Goal: Navigation & Orientation: Understand site structure

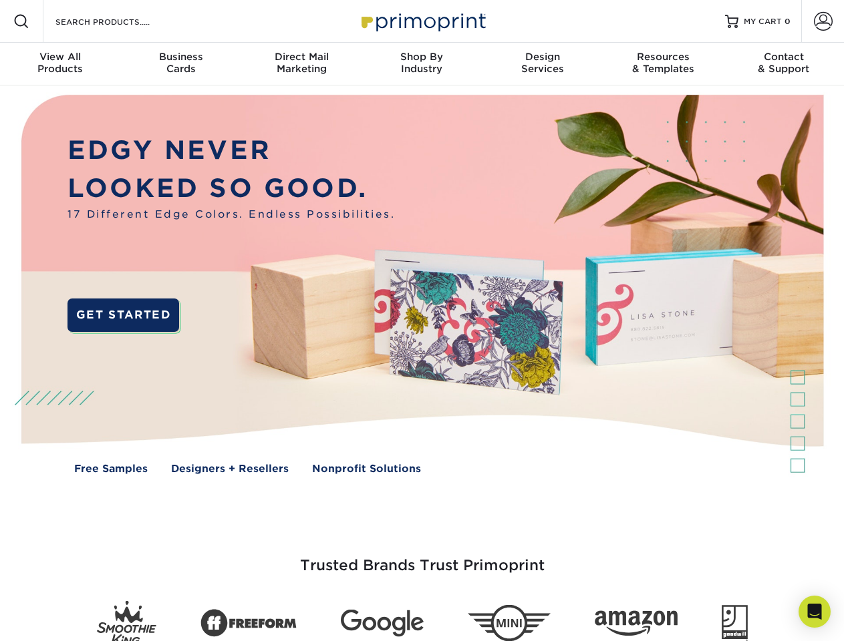
click at [422, 321] on img at bounding box center [421, 295] width 835 height 418
click at [21, 21] on span at bounding box center [21, 21] width 16 height 16
click at [822, 21] on span at bounding box center [823, 21] width 19 height 19
click at [60, 64] on div "View All Products" at bounding box center [60, 63] width 120 height 24
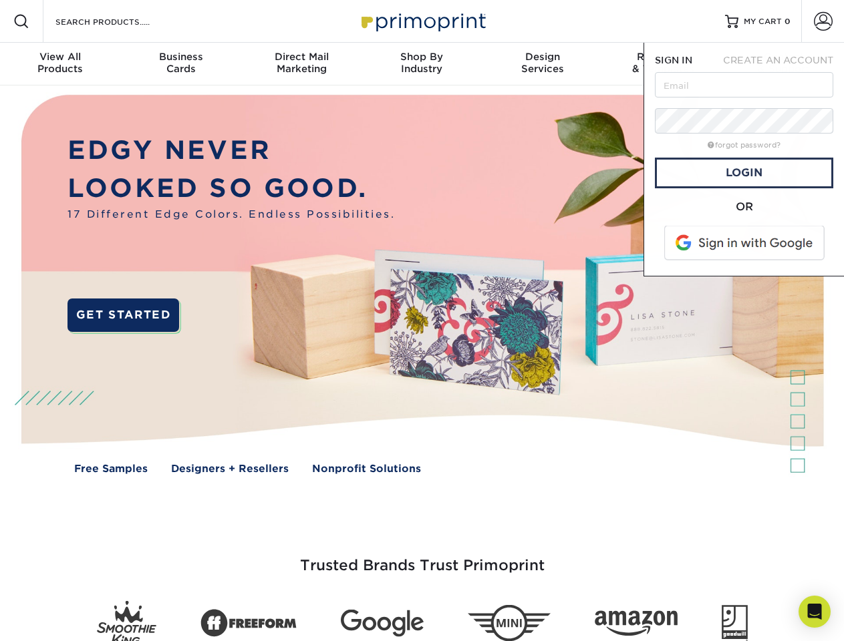
click at [180, 64] on div "Business Cards" at bounding box center [180, 63] width 120 height 24
click at [301, 64] on div "Direct Mail Marketing" at bounding box center [301, 63] width 120 height 24
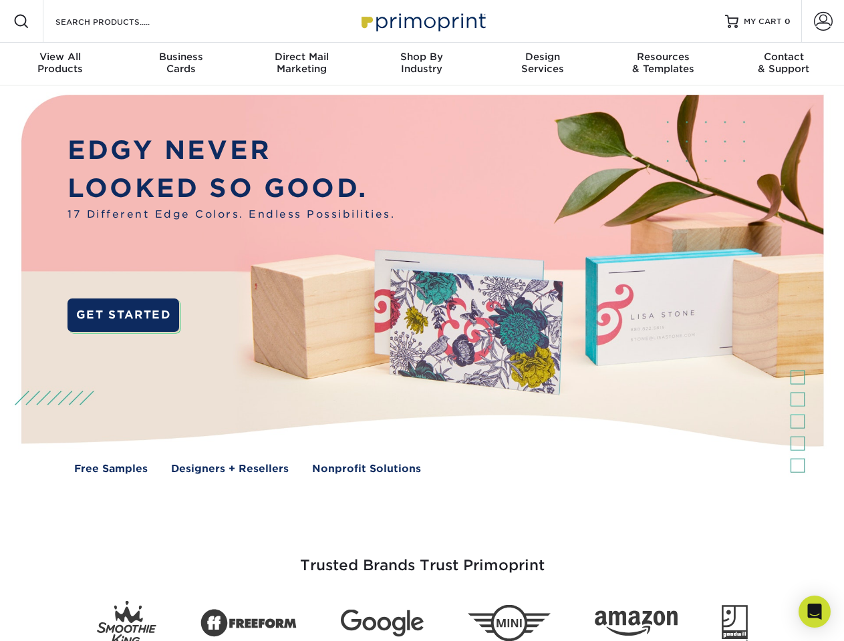
click at [422, 64] on div "Shop By Industry" at bounding box center [421, 63] width 120 height 24
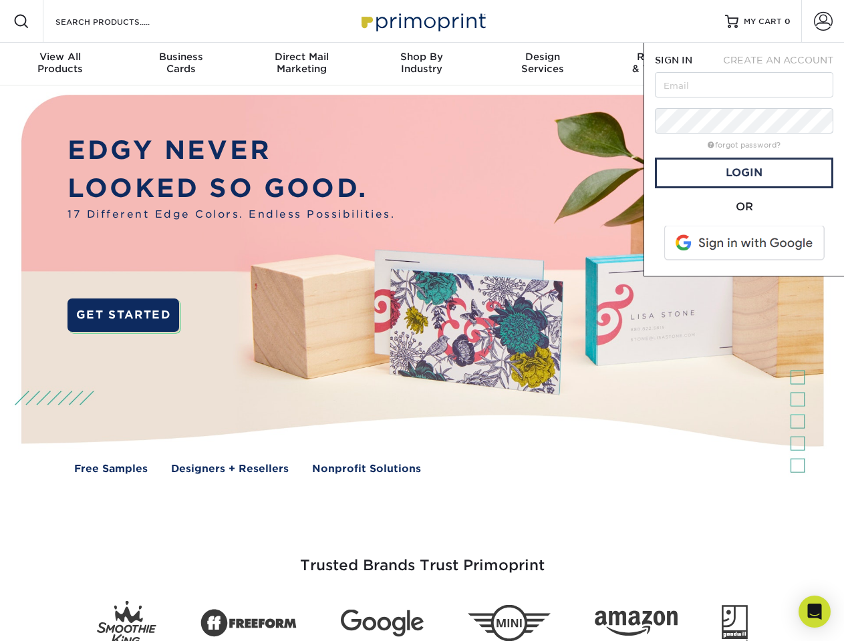
click at [542, 64] on div "Design Services" at bounding box center [542, 63] width 120 height 24
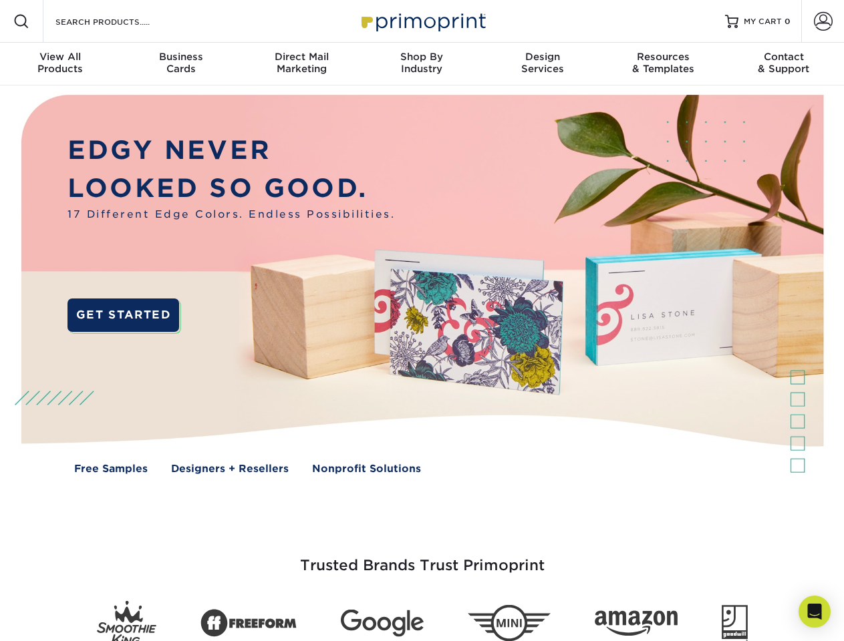
click at [663, 64] on span "SIGN IN" at bounding box center [673, 60] width 37 height 11
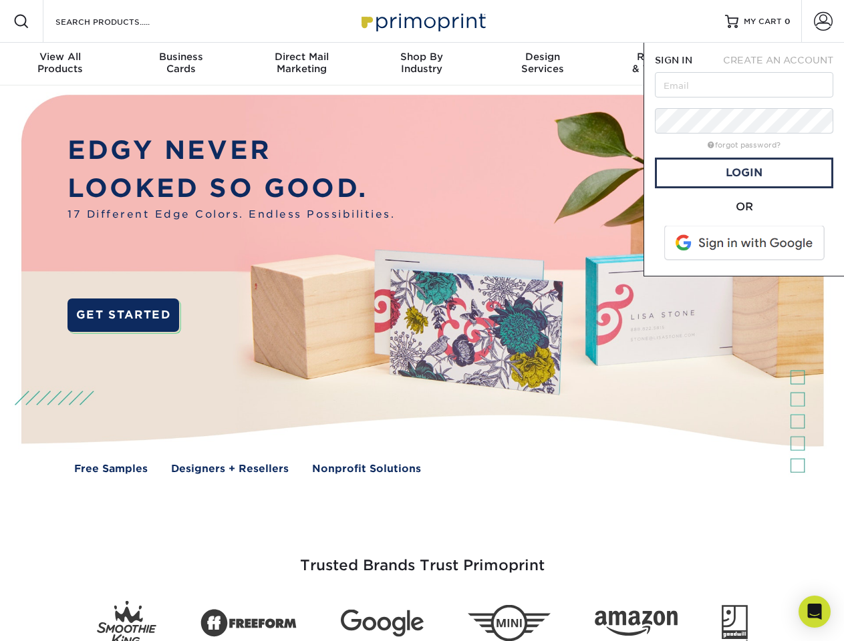
click at [784, 64] on div "Contact & Support" at bounding box center [784, 63] width 120 height 24
